Goal: Task Accomplishment & Management: Complete application form

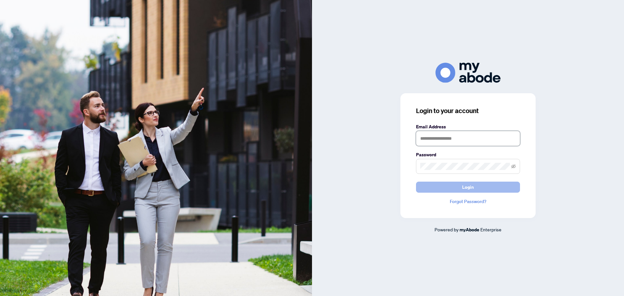
type input "**********"
click at [470, 190] on span "Login" at bounding box center [468, 187] width 12 height 10
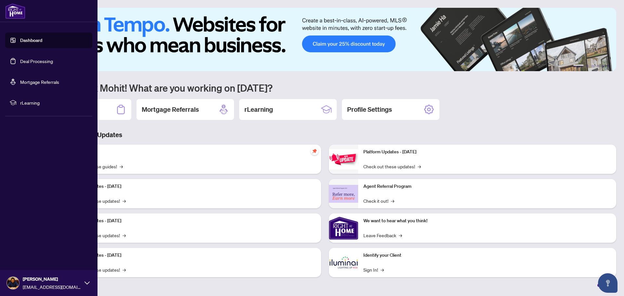
click at [28, 59] on link "Deal Processing" at bounding box center [36, 61] width 33 height 6
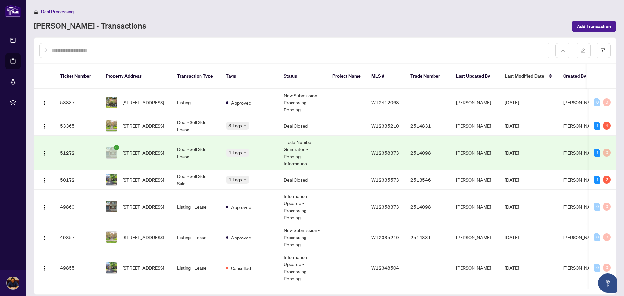
click at [405, 33] on main "Deal Processing [PERSON_NAME] - Transactions Add Transaction Ticket Number Prop…" at bounding box center [325, 148] width 598 height 296
click at [133, 122] on span "[STREET_ADDRESS]" at bounding box center [144, 125] width 42 height 7
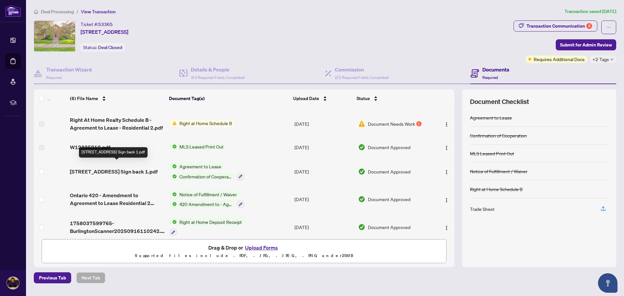
scroll to position [77, 0]
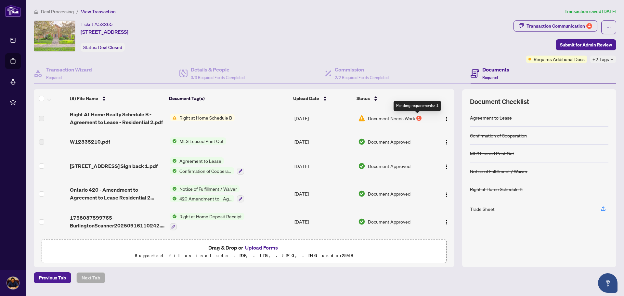
click at [418, 117] on div "1" at bounding box center [418, 118] width 5 height 5
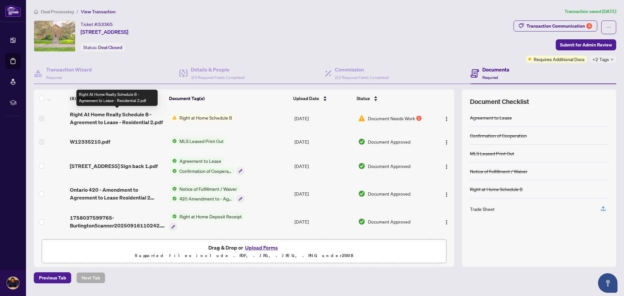
click at [139, 118] on span "Right At Home Realty Schedule B - Agreement to Lease - Residential 2.pdf" at bounding box center [117, 119] width 95 height 16
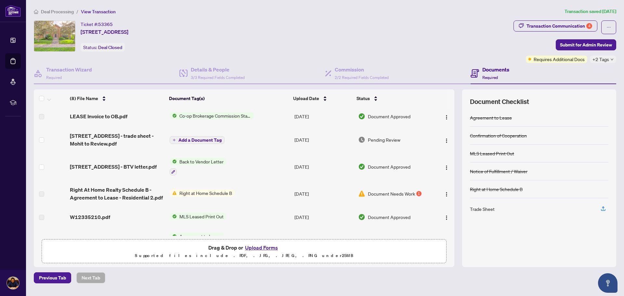
scroll to position [0, 0]
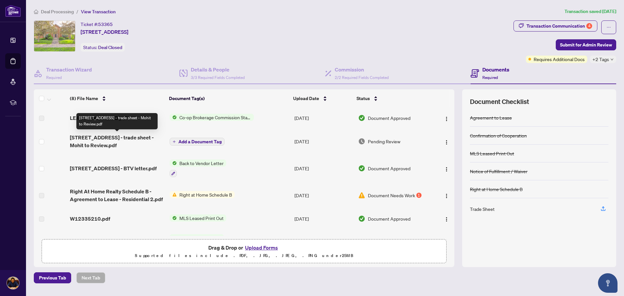
click at [120, 138] on span "[STREET_ADDRESS] - trade sheet - Mohit to Review.pdf" at bounding box center [117, 142] width 95 height 16
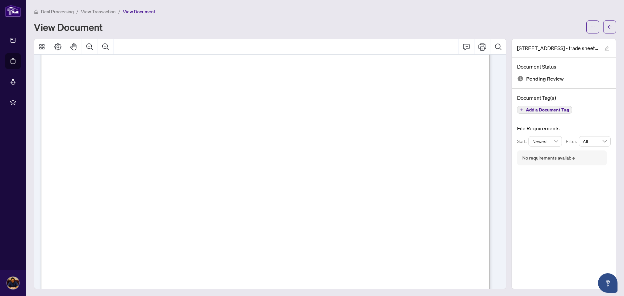
scroll to position [130, 0]
click at [612, 28] on main "Deal Processing / View Transaction / View Document View Document [STREET_ADDRES…" at bounding box center [325, 148] width 598 height 296
click at [608, 26] on icon "arrow-left" at bounding box center [610, 27] width 4 height 4
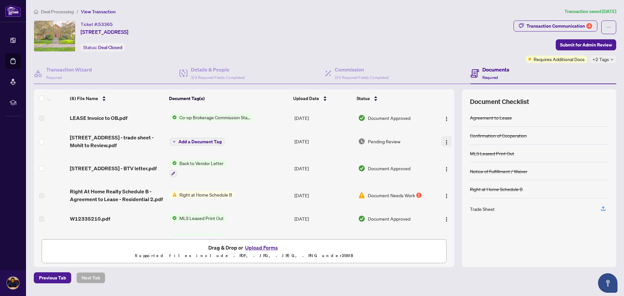
click at [445, 140] on img "button" at bounding box center [446, 142] width 5 height 5
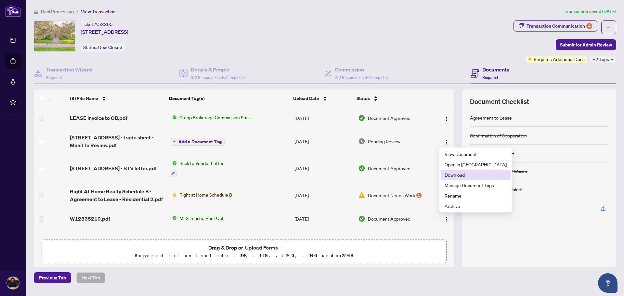
click at [460, 175] on span "Download" at bounding box center [476, 174] width 62 height 7
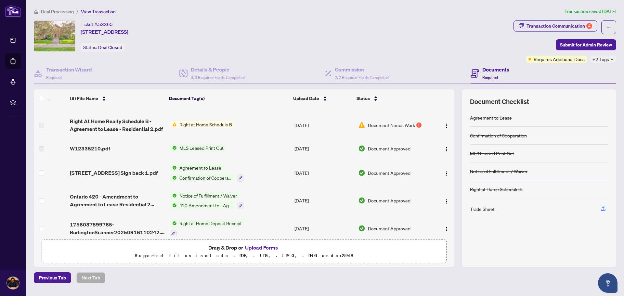
scroll to position [77, 0]
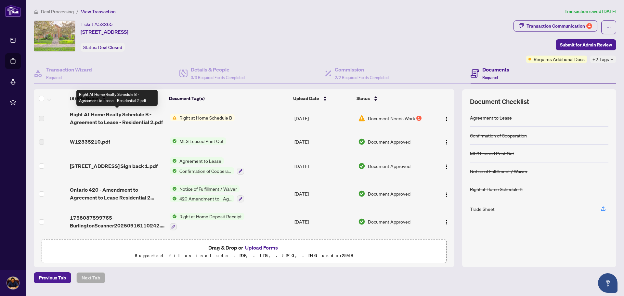
click at [120, 121] on span "Right At Home Realty Schedule B - Agreement to Lease - Residential 2.pdf" at bounding box center [117, 119] width 95 height 16
click at [92, 114] on span "Right At Home Realty Schedule B - Agreement to Lease - Residential 2.pdf" at bounding box center [117, 119] width 95 height 16
click at [184, 114] on span "Right at Home Schedule B" at bounding box center [206, 117] width 58 height 7
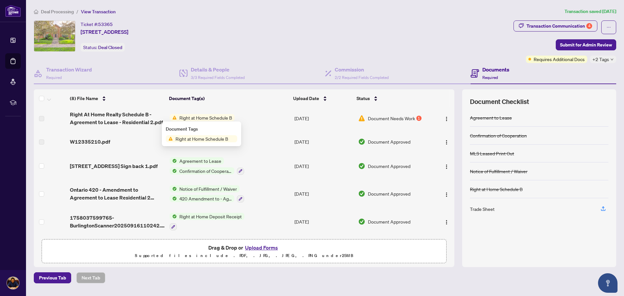
click at [195, 136] on span "Right at Home Schedule B" at bounding box center [202, 138] width 58 height 7
click at [373, 119] on span "Document Needs Work" at bounding box center [391, 118] width 47 height 7
click at [447, 115] on span "button" at bounding box center [446, 118] width 5 height 7
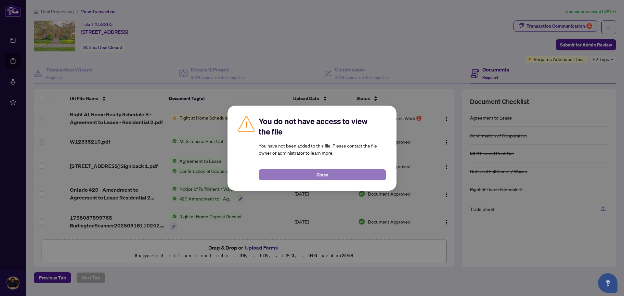
click at [294, 172] on button "Close" at bounding box center [322, 174] width 127 height 11
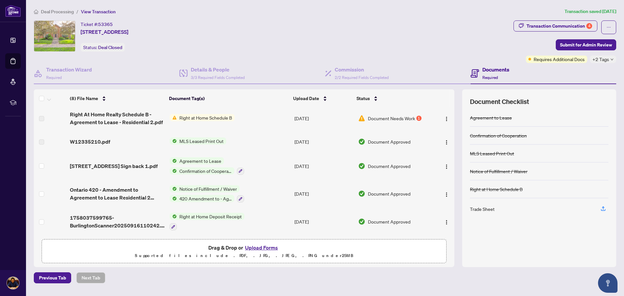
click at [214, 116] on span "Right at Home Schedule B" at bounding box center [206, 117] width 58 height 7
click at [139, 123] on span "Right At Home Realty Schedule B - Agreement to Lease - Residential 2.pdf" at bounding box center [117, 119] width 95 height 16
click at [45, 118] on td at bounding box center [50, 118] width 33 height 26
click at [305, 116] on td "[DATE]" at bounding box center [323, 118] width 63 height 26
click at [381, 115] on span "Document Needs Work" at bounding box center [391, 118] width 47 height 7
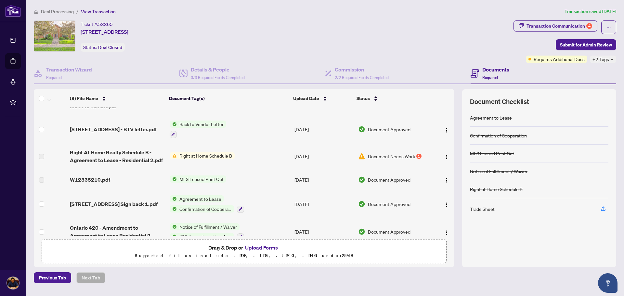
scroll to position [0, 0]
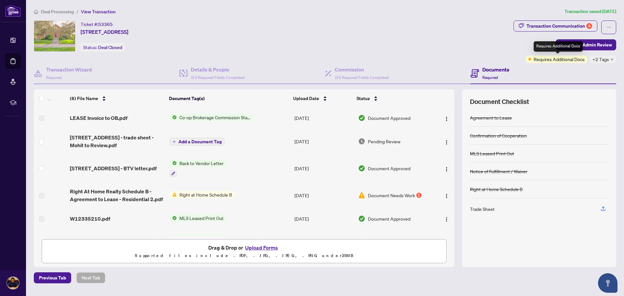
click at [544, 59] on span "Requires Additional Docs" at bounding box center [559, 59] width 51 height 7
click at [606, 57] on span "+2 Tags" at bounding box center [601, 59] width 17 height 7
click at [558, 61] on span at bounding box center [559, 62] width 3 height 3
click at [543, 62] on span "Requires Additional Docs" at bounding box center [559, 59] width 51 height 7
click at [545, 59] on span "Requires Additional Docs" at bounding box center [559, 59] width 51 height 7
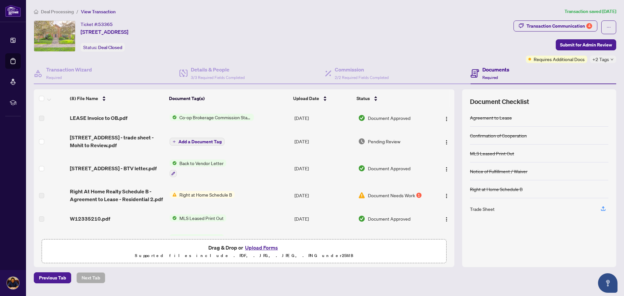
click at [592, 59] on div "+2 Tags" at bounding box center [603, 59] width 26 height 7
click at [605, 58] on div "Closed BV Cheque(s) Issued" at bounding box center [583, 68] width 65 height 26
click at [573, 71] on span "BV Cheque(s) Issued" at bounding box center [584, 73] width 42 height 7
click at [575, 74] on span "BV Cheque(s) Issued" at bounding box center [584, 73] width 42 height 7
click at [265, 247] on button "Upload Forms" at bounding box center [261, 247] width 37 height 8
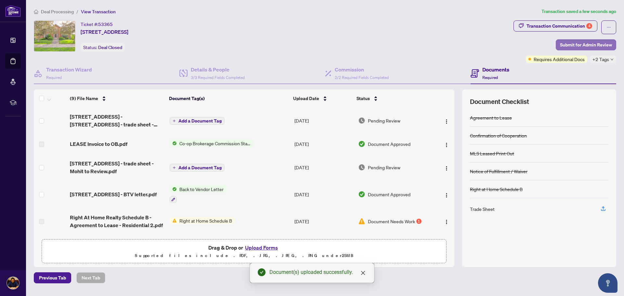
click at [579, 48] on span "Submit for Admin Review" at bounding box center [586, 45] width 52 height 10
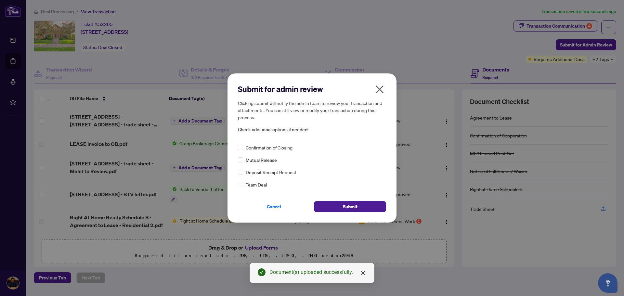
drag, startPoint x: 331, startPoint y: 208, endPoint x: 347, endPoint y: 172, distance: 39.6
click at [348, 175] on div "Submit for admin review Clicking submit will notify the admin team to review yo…" at bounding box center [312, 148] width 148 height 128
click at [253, 148] on span "Confirmation of Closing" at bounding box center [269, 147] width 47 height 7
click at [354, 207] on span "Submit" at bounding box center [350, 207] width 15 height 10
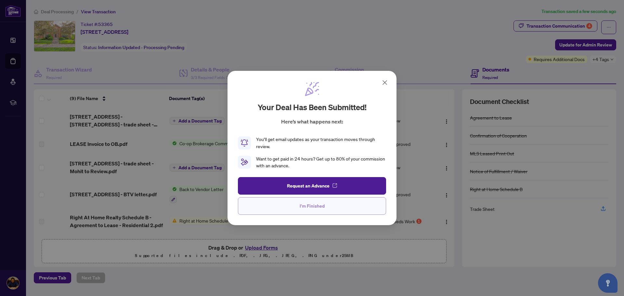
click at [318, 207] on span "I'm Finished" at bounding box center [312, 206] width 25 height 10
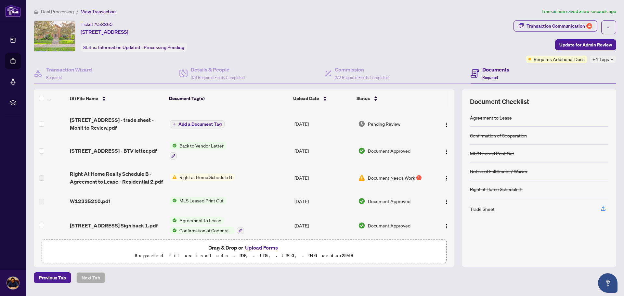
scroll to position [103, 0]
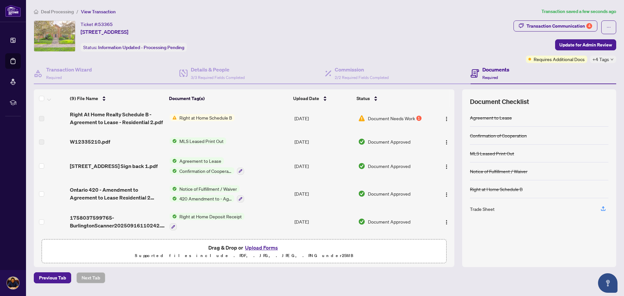
click at [387, 121] on td "Document Needs Work 1" at bounding box center [394, 118] width 77 height 26
click at [114, 117] on span "Right At Home Realty Schedule B - Agreement to Lease - Residential 2.pdf" at bounding box center [117, 119] width 95 height 16
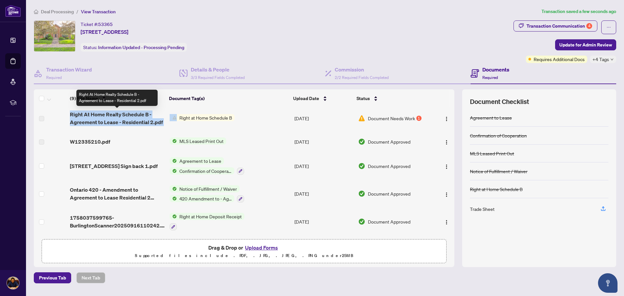
click at [114, 117] on span "Right At Home Realty Schedule B - Agreement to Lease - Residential 2.pdf" at bounding box center [117, 119] width 95 height 16
click at [445, 116] on img "button" at bounding box center [446, 118] width 5 height 5
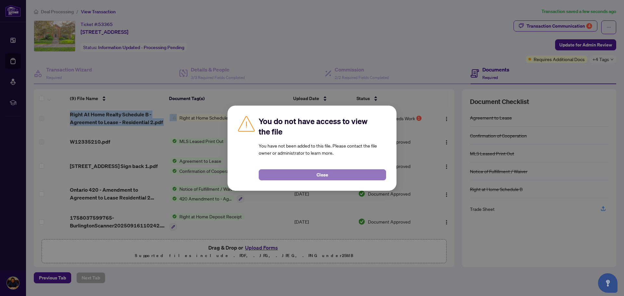
click at [335, 170] on button "Close" at bounding box center [322, 174] width 127 height 11
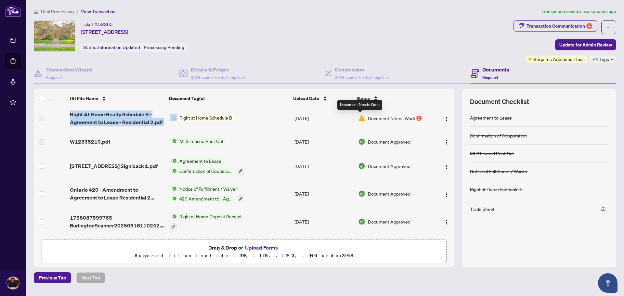
click at [361, 118] on img at bounding box center [361, 118] width 7 height 7
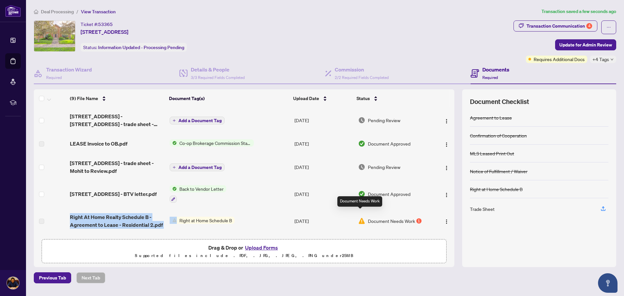
scroll to position [0, 0]
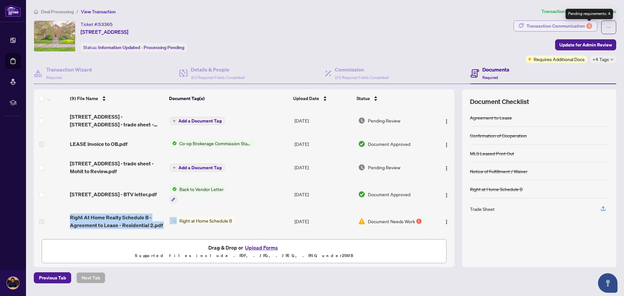
click at [588, 27] on div "4" at bounding box center [589, 26] width 6 height 6
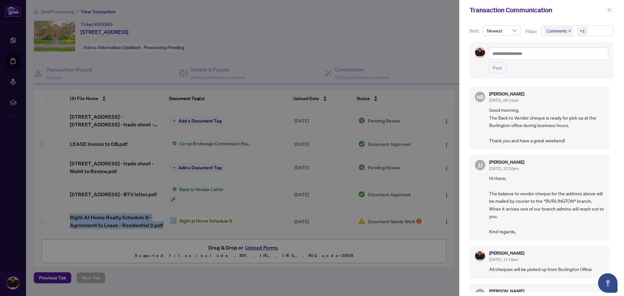
click at [613, 8] on button "button" at bounding box center [609, 10] width 8 height 8
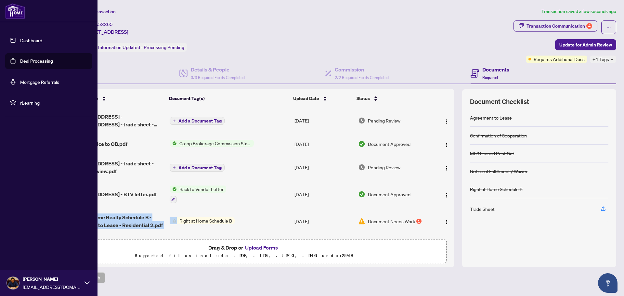
click at [37, 38] on link "Dashboard" at bounding box center [31, 40] width 22 height 6
